Goal: Task Accomplishment & Management: Use online tool/utility

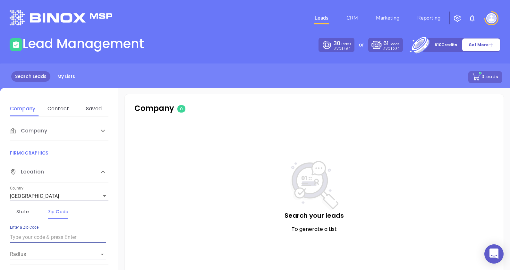
click at [46, 238] on input "text" at bounding box center [58, 237] width 96 height 10
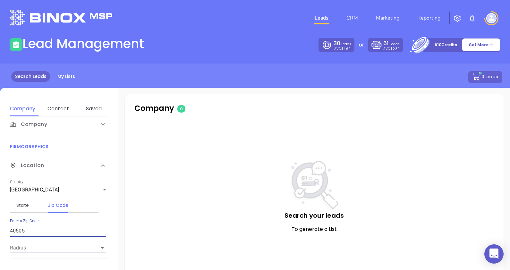
scroll to position [10, 0]
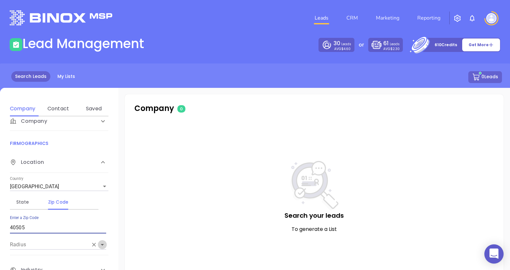
click at [104, 247] on icon "Open" at bounding box center [103, 245] width 8 height 8
type input "40505"
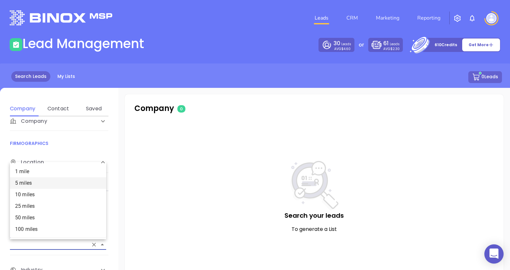
click at [34, 181] on li "5 miles" at bounding box center [58, 184] width 96 height 12
type input "5 miles"
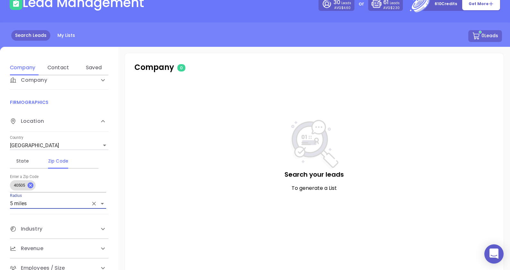
scroll to position [80, 0]
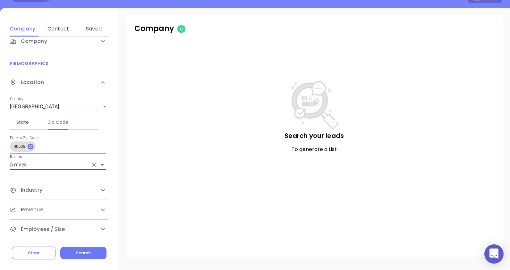
click at [100, 191] on icon at bounding box center [103, 190] width 8 height 8
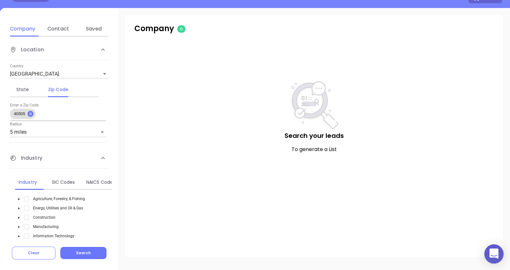
scroll to position [130, 0]
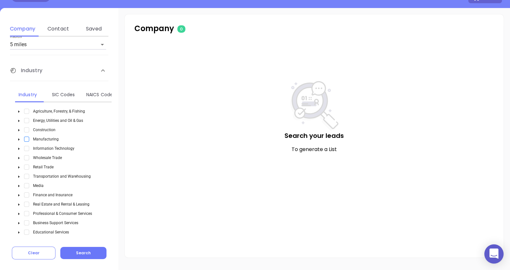
click at [26, 137] on span "Select Manufacturing" at bounding box center [26, 139] width 5 height 5
click at [157, 135] on p "Search your leads" at bounding box center [314, 136] width 353 height 10
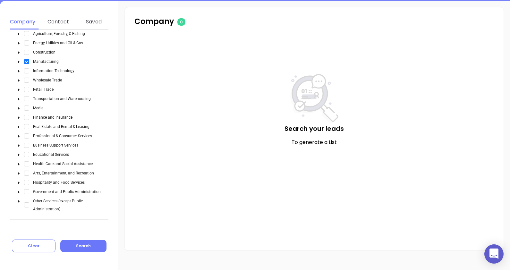
scroll to position [231, 0]
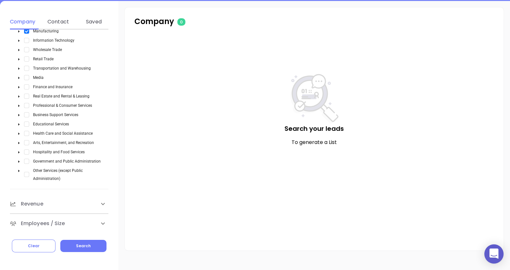
click at [102, 204] on icon at bounding box center [103, 204] width 8 height 8
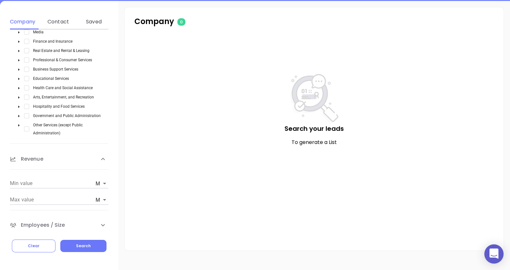
scroll to position [278, 0]
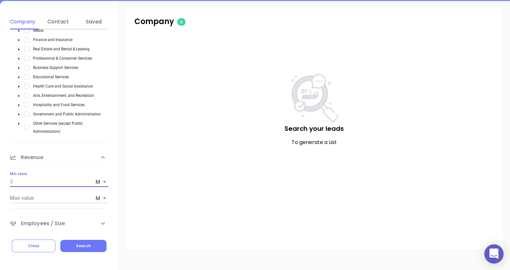
click at [43, 178] on input "text" at bounding box center [51, 182] width 83 height 10
type input "20"
click at [90, 245] on button "Search" at bounding box center [83, 246] width 46 height 12
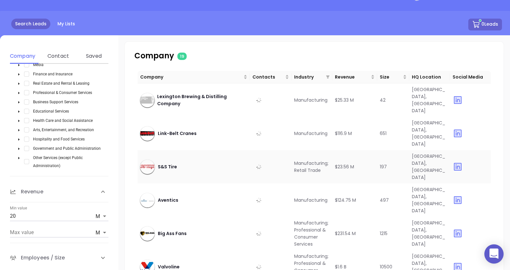
scroll to position [40, 0]
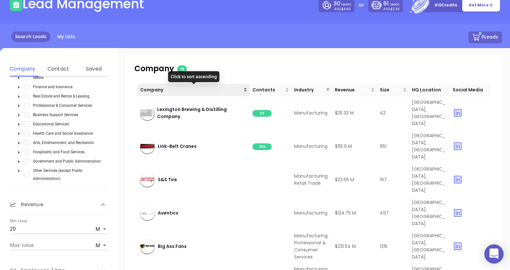
click at [246, 91] on div "Company" at bounding box center [193, 89] width 107 height 7
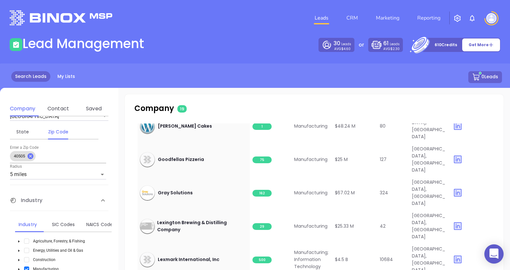
scroll to position [0, 0]
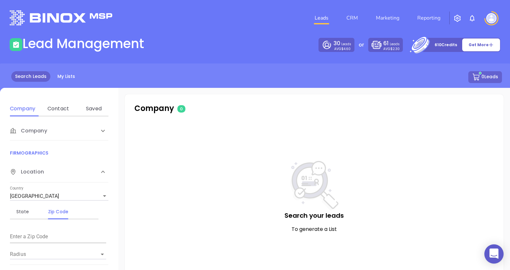
click at [52, 128] on div "Company" at bounding box center [52, 131] width 85 height 8
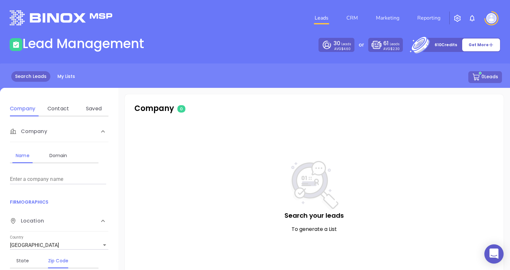
click at [29, 177] on input "Enter a company name" at bounding box center [58, 179] width 96 height 10
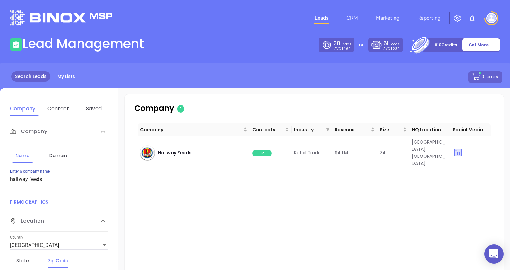
drag, startPoint x: 58, startPoint y: 178, endPoint x: -29, endPoint y: 175, distance: 87.1
click at [0, 175] on html "0 Leads CRM Marketing Reporting Financial Leads Leads Lead Management 30 Leads …" at bounding box center [255, 135] width 510 height 270
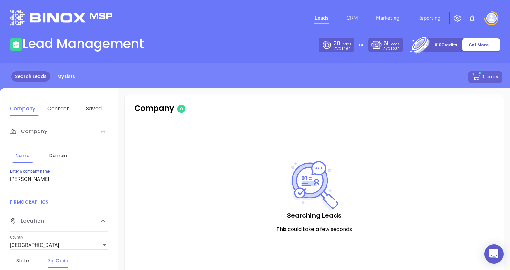
type input "standlee hay"
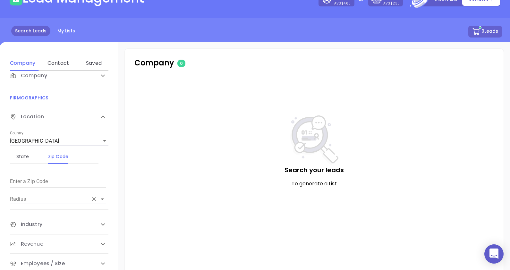
scroll to position [87, 0]
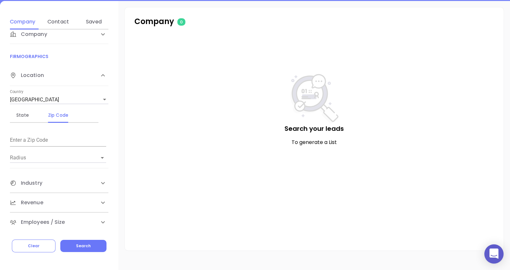
click at [30, 138] on input "text" at bounding box center [58, 141] width 96 height 10
type input "40505"
click at [165, 157] on div "Search your leads To generate a List" at bounding box center [314, 137] width 353 height 127
click at [101, 183] on icon at bounding box center [103, 183] width 4 height 2
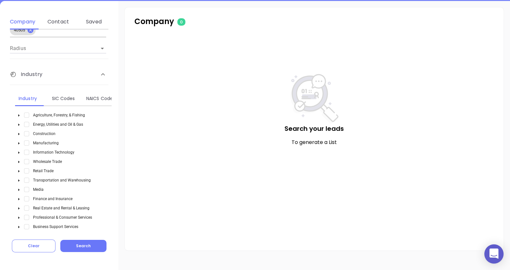
scroll to position [130, 0]
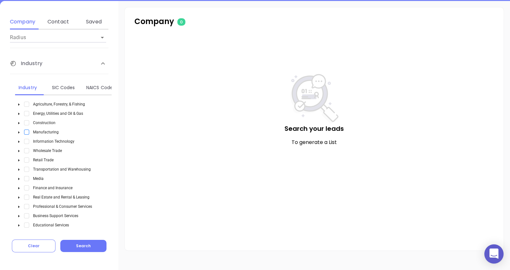
click at [29, 131] on span "Select Manufacturing" at bounding box center [26, 132] width 5 height 5
drag, startPoint x: 171, startPoint y: 120, endPoint x: 126, endPoint y: 152, distance: 55.0
click at [171, 120] on div "Search your leads To generate a List" at bounding box center [314, 137] width 353 height 127
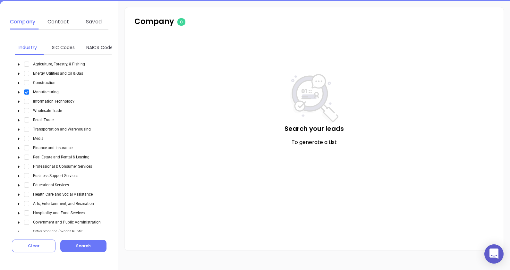
scroll to position [231, 0]
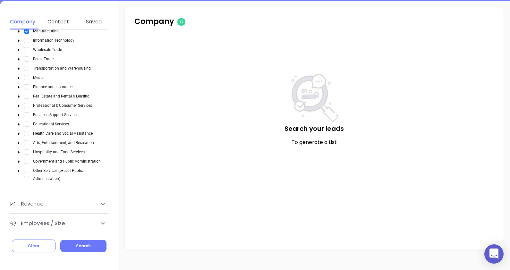
click at [89, 205] on div "Revenue" at bounding box center [52, 204] width 85 height 8
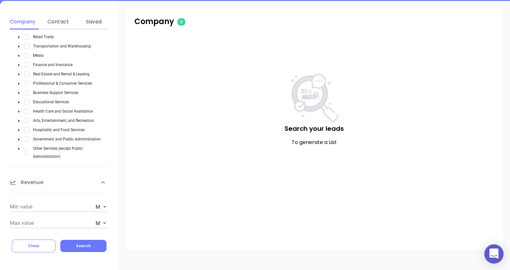
scroll to position [278, 0]
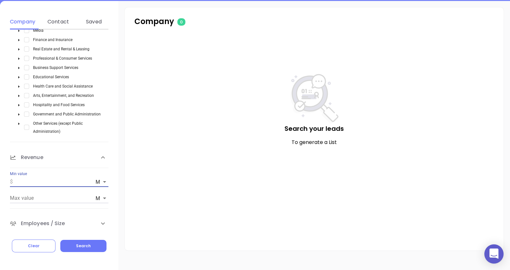
click at [39, 178] on input "text" at bounding box center [51, 182] width 83 height 10
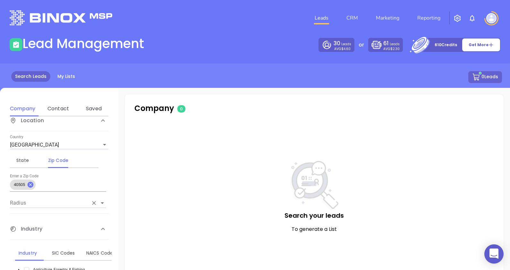
scroll to position [80, 0]
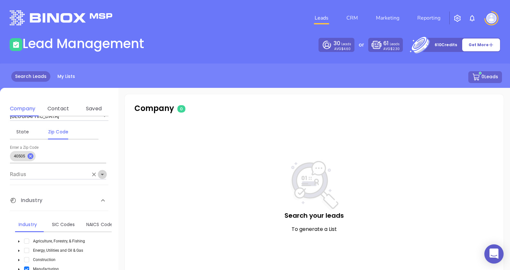
click at [102, 172] on icon "Open" at bounding box center [103, 175] width 8 height 8
type input "20"
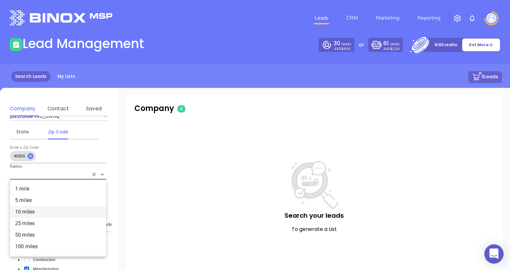
click at [31, 216] on li "10 miles" at bounding box center [58, 212] width 96 height 12
type input "10 miles"
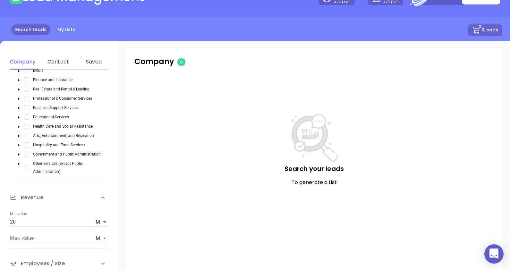
scroll to position [87, 0]
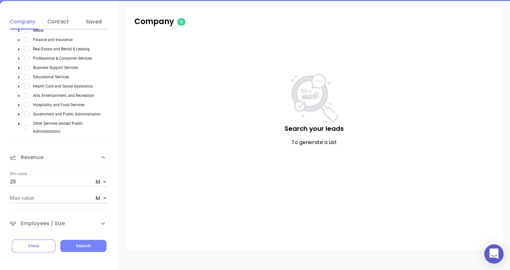
click at [85, 246] on span "Search" at bounding box center [83, 245] width 15 height 5
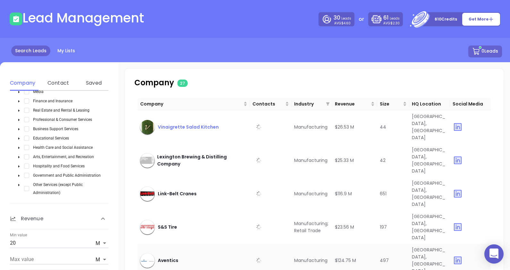
scroll to position [0, 0]
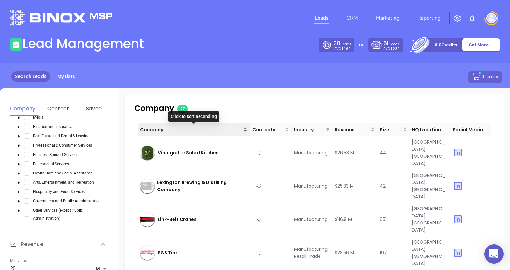
click at [246, 131] on div "Company" at bounding box center [193, 129] width 107 height 7
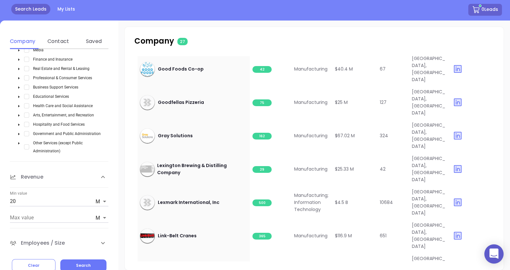
scroll to position [80, 0]
